Goal: Navigation & Orientation: Find specific page/section

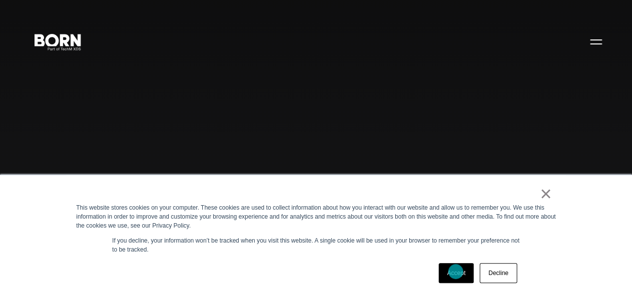
click at [455, 272] on link "Accept" at bounding box center [455, 273] width 35 height 20
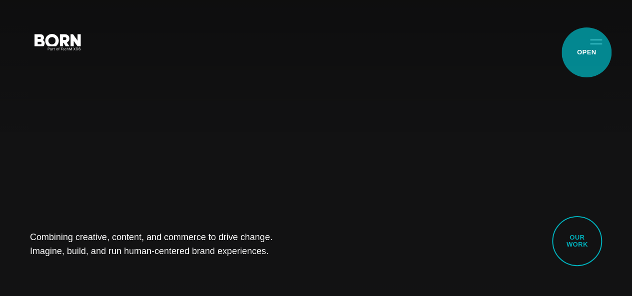
click at [586, 52] on button "Primary Menu" at bounding box center [596, 41] width 24 height 21
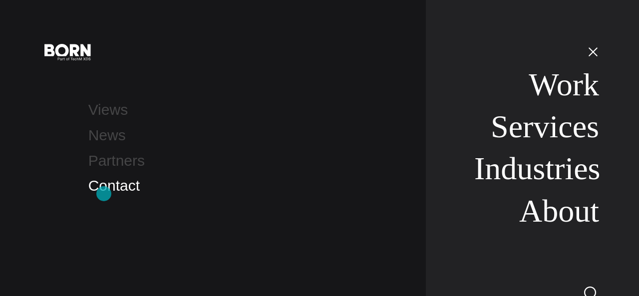
click at [104, 194] on link "Contact" at bounding box center [113, 185] width 51 height 16
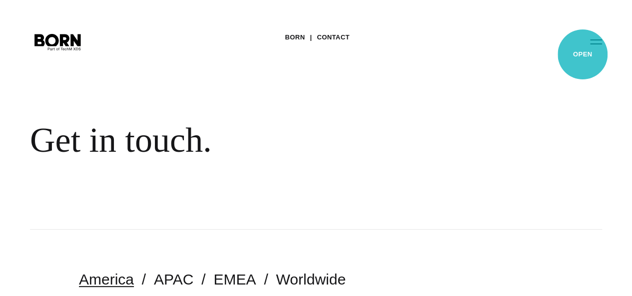
click at [584, 52] on button "Primary Menu" at bounding box center [596, 41] width 24 height 21
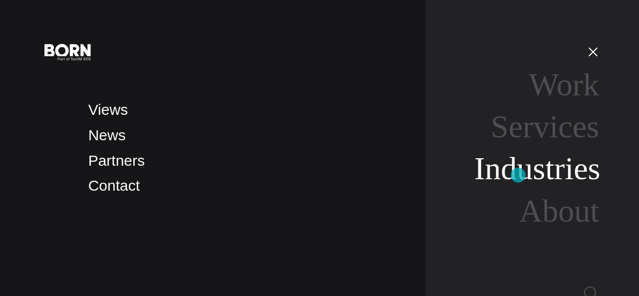
click at [518, 175] on link "Industries" at bounding box center [537, 168] width 126 height 35
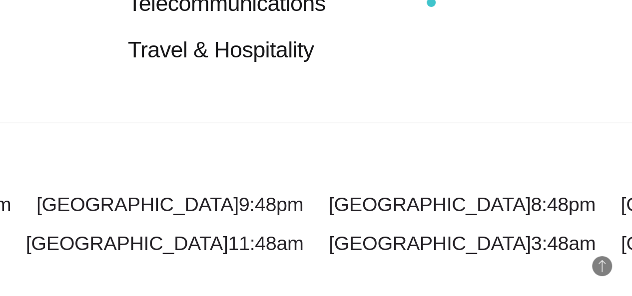
scroll to position [1079, 0]
